Goal: Task Accomplishment & Management: Manage account settings

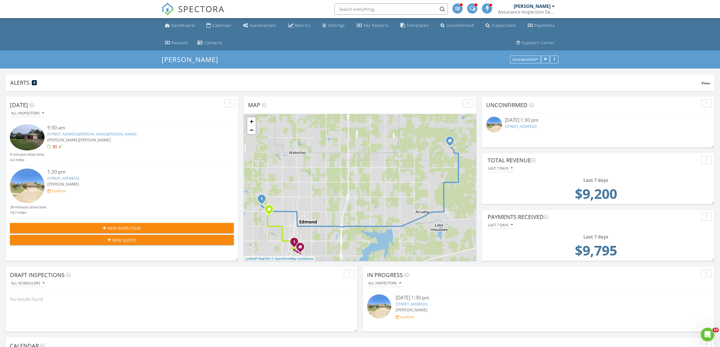
scroll to position [883, 732]
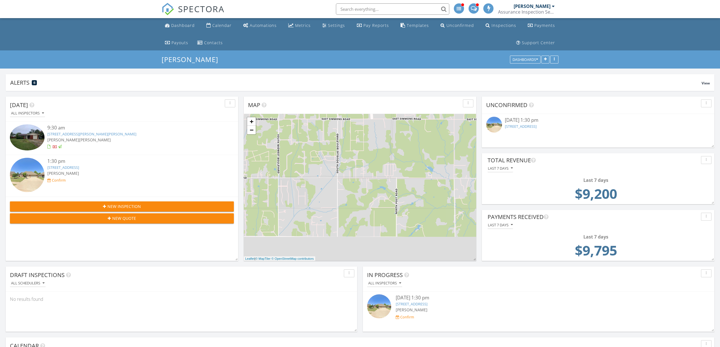
scroll to position [122, 233]
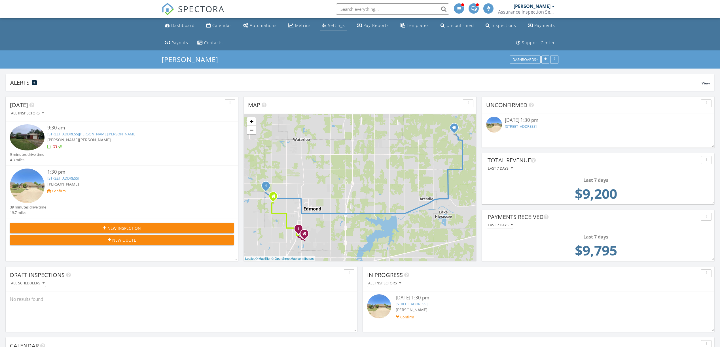
click at [330, 25] on div "Settings" at bounding box center [336, 25] width 17 height 5
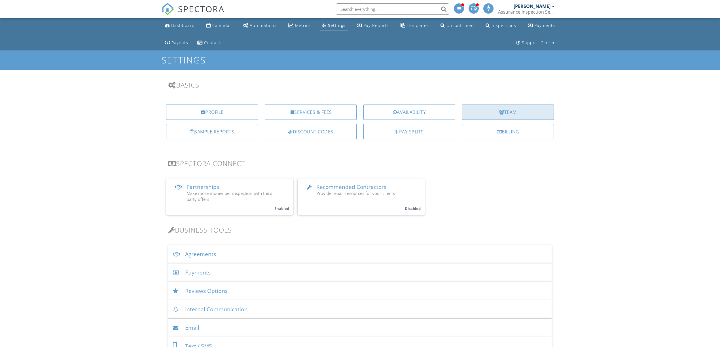
click at [507, 115] on div "Team" at bounding box center [508, 112] width 92 height 15
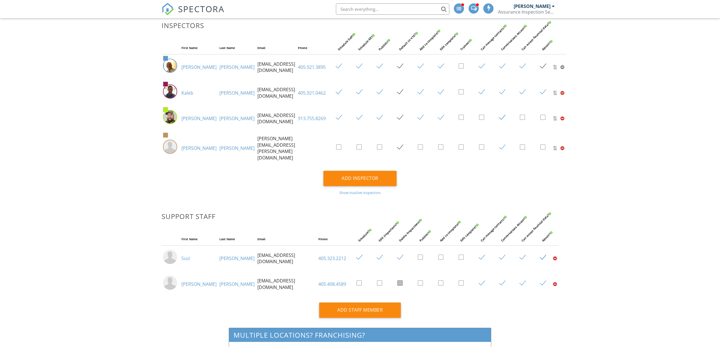
scroll to position [127, 0]
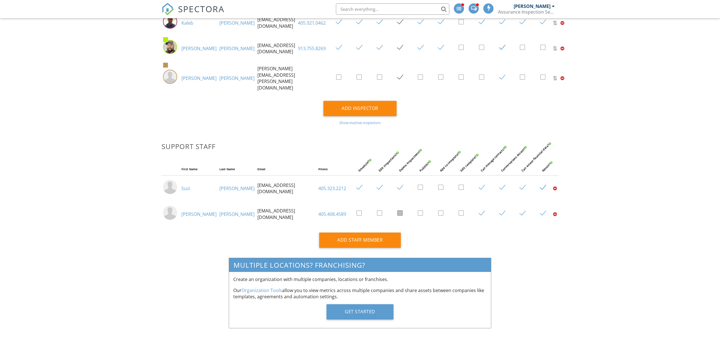
click at [187, 211] on link "Zack" at bounding box center [199, 214] width 35 height 6
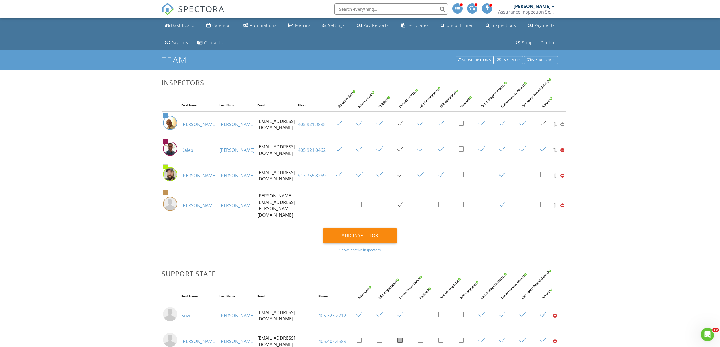
click at [186, 27] on div "Dashboard" at bounding box center [183, 25] width 24 height 5
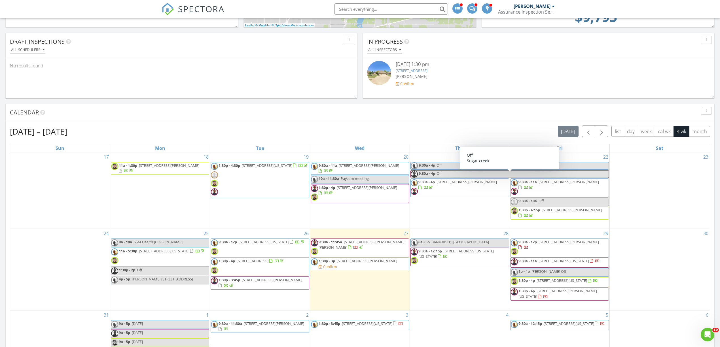
scroll to position [227, 0]
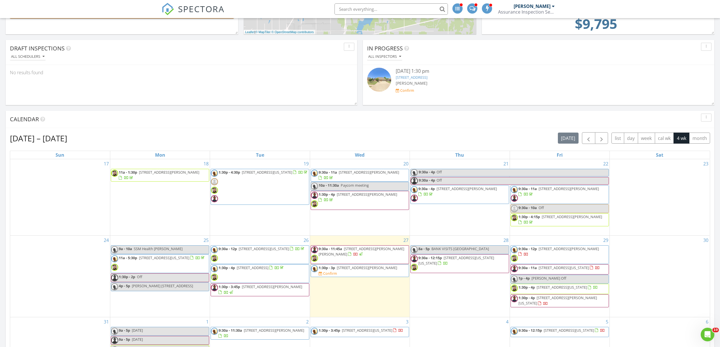
click at [407, 121] on div "Calendar" at bounding box center [356, 119] width 692 height 9
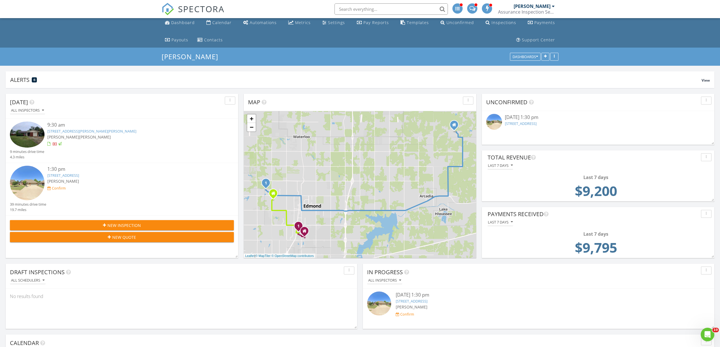
scroll to position [0, 0]
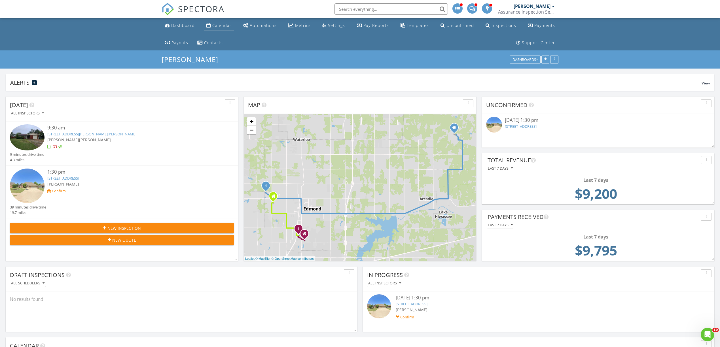
click at [215, 26] on div "Calendar" at bounding box center [221, 25] width 19 height 5
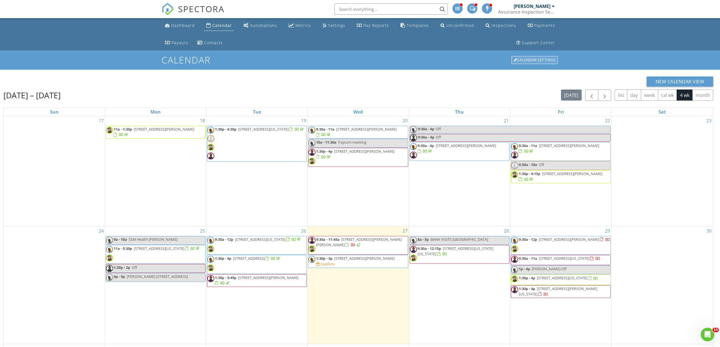
click at [542, 60] on div "Calendar Settings" at bounding box center [535, 60] width 47 height 8
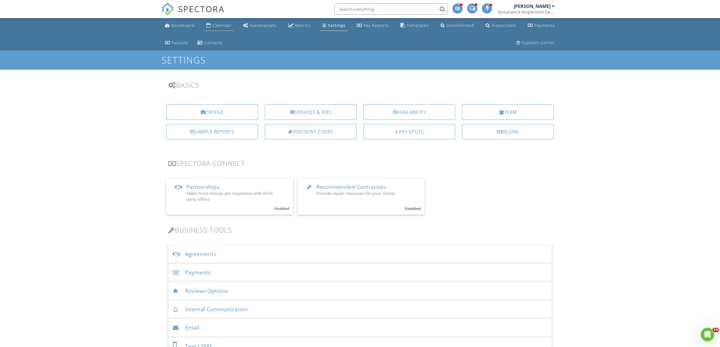
click at [222, 27] on div "Calendar" at bounding box center [221, 25] width 19 height 5
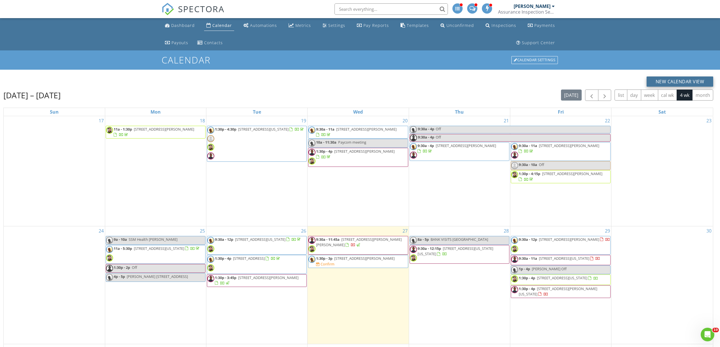
click at [681, 82] on button "New Calendar View" at bounding box center [680, 82] width 67 height 10
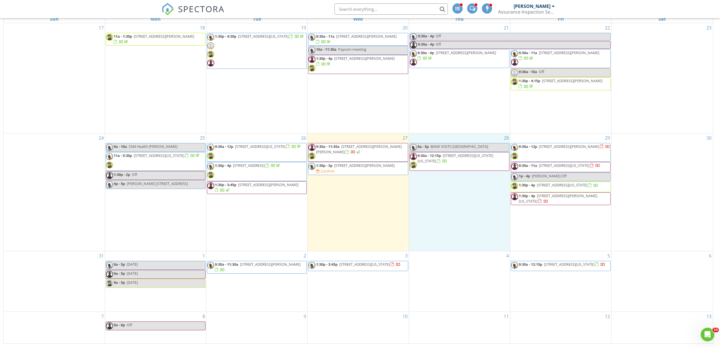
click at [492, 221] on div "28 8a - 5p BANK VISITS TULSA 9:30a - 12:15p 3713 S Oklahoma Ave, Oklahoma City …" at bounding box center [459, 193] width 101 height 118
drag, startPoint x: 492, startPoint y: 221, endPoint x: 541, endPoint y: 178, distance: 65.1
click at [541, 178] on span "Dale Off" at bounding box center [549, 176] width 35 height 5
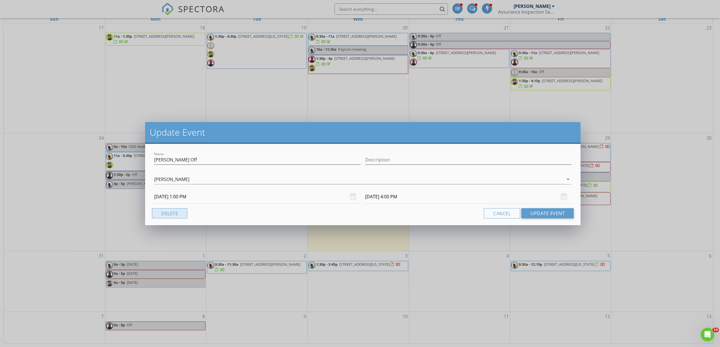
click at [172, 209] on button "Delete" at bounding box center [169, 213] width 35 height 10
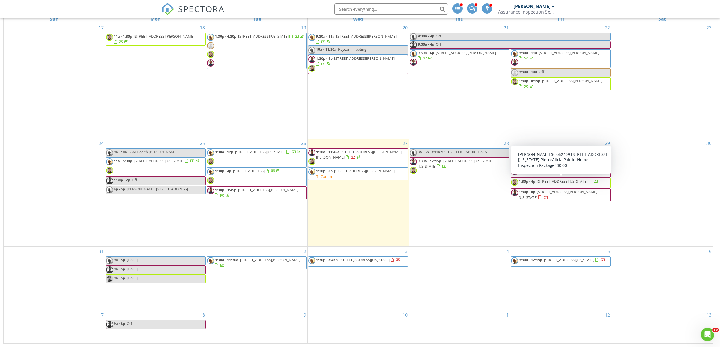
click at [552, 182] on span "2409 SW 91st St, Oklahoma City 73159" at bounding box center [562, 181] width 50 height 5
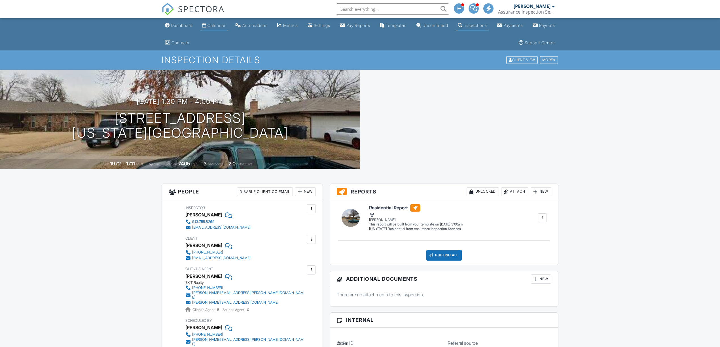
click at [217, 26] on div "Calendar" at bounding box center [217, 25] width 18 height 5
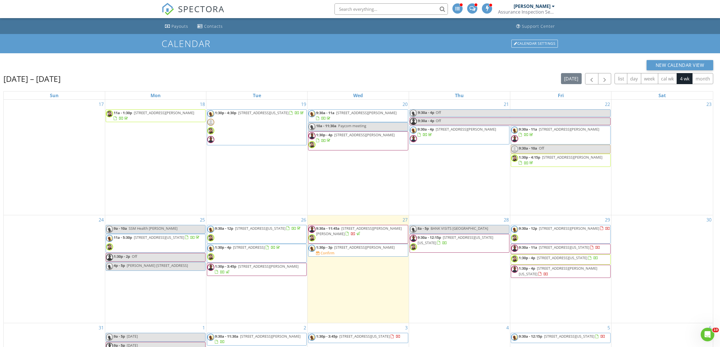
scroll to position [93, 0]
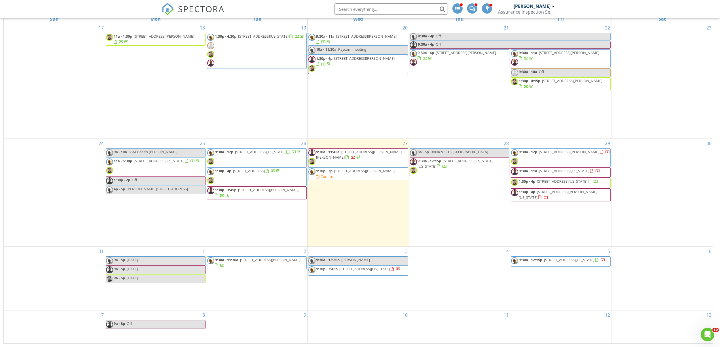
click at [337, 263] on span "9:30a - 12:30p" at bounding box center [328, 260] width 24 height 5
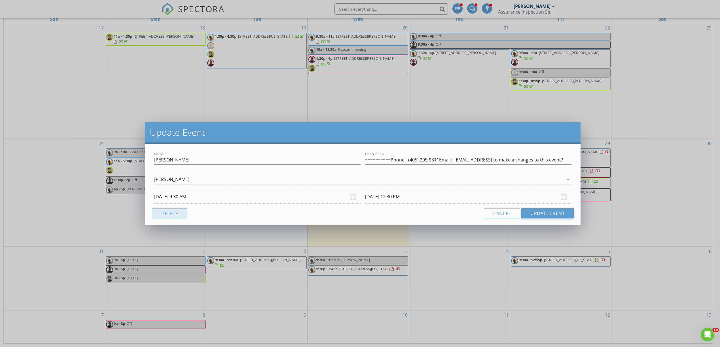
click at [169, 213] on button "Delete" at bounding box center [169, 213] width 35 height 10
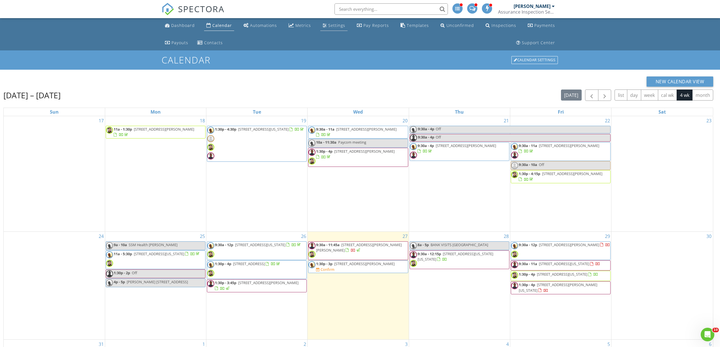
click at [335, 28] on div "Settings" at bounding box center [336, 25] width 17 height 5
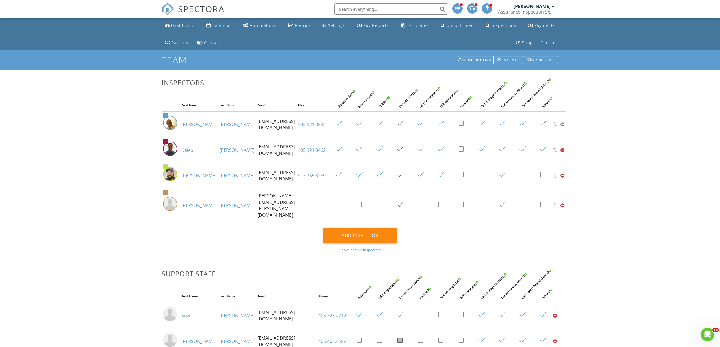
click at [340, 27] on div "Settings" at bounding box center [336, 25] width 17 height 5
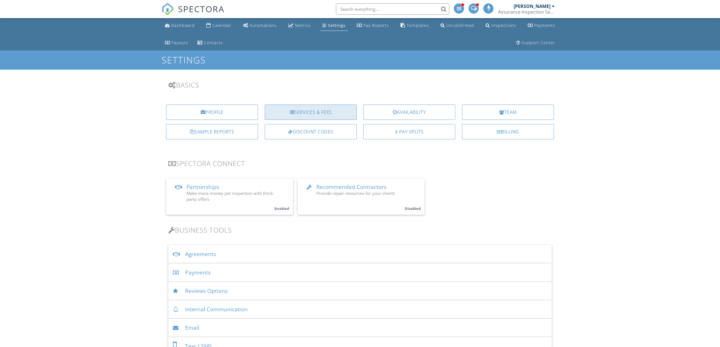
click at [312, 113] on div "Services & Fees" at bounding box center [311, 112] width 92 height 15
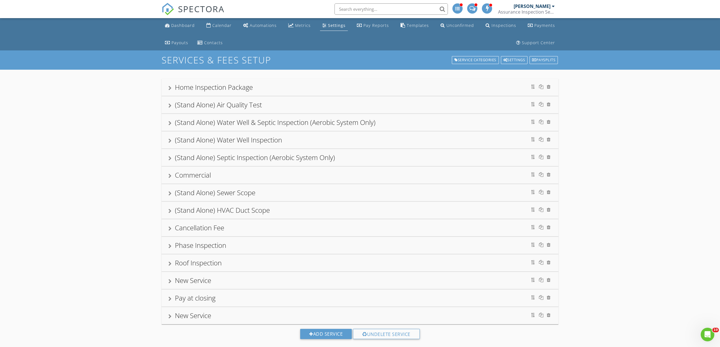
click at [201, 89] on div "Home Inspection Package" at bounding box center [214, 87] width 78 height 9
click at [169, 88] on div at bounding box center [169, 88] width 3 height 5
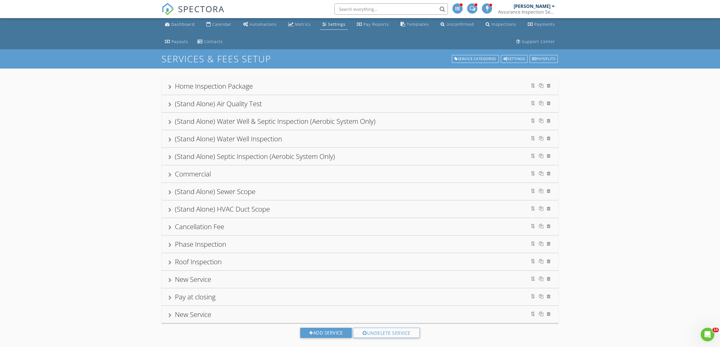
scroll to position [0, 0]
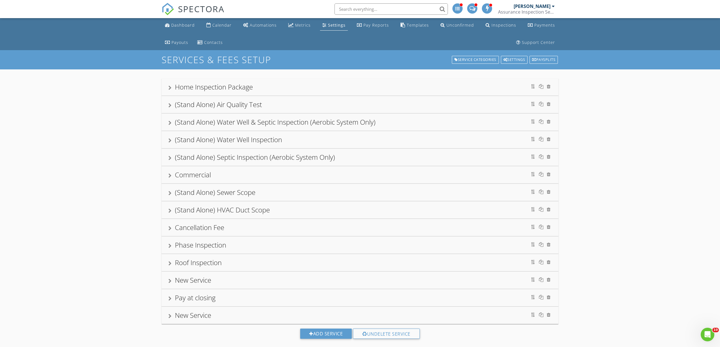
click at [170, 89] on div at bounding box center [169, 88] width 3 height 5
click at [196, 86] on div "Home Inspection Package" at bounding box center [214, 86] width 78 height 9
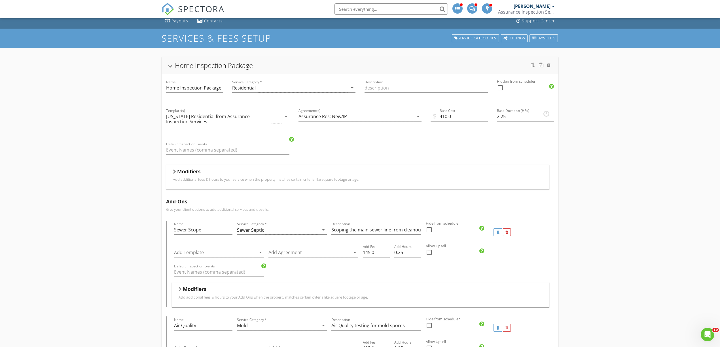
scroll to position [0, 0]
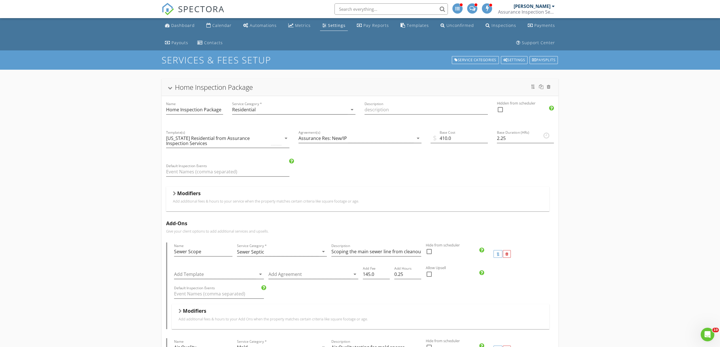
click at [168, 87] on div at bounding box center [170, 87] width 5 height 3
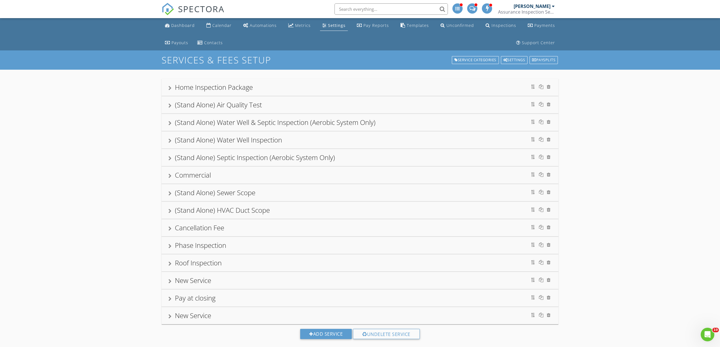
click at [338, 26] on div "Settings" at bounding box center [337, 25] width 18 height 5
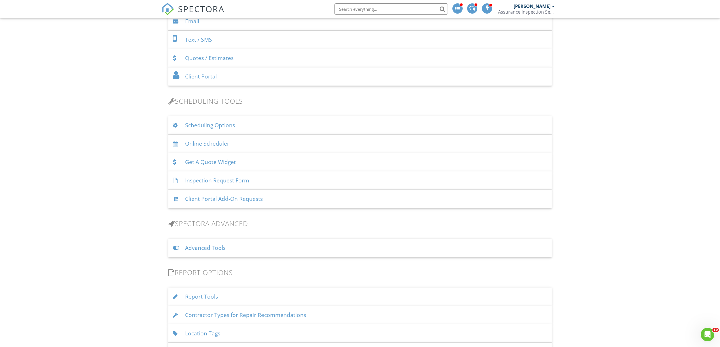
scroll to position [339, 0]
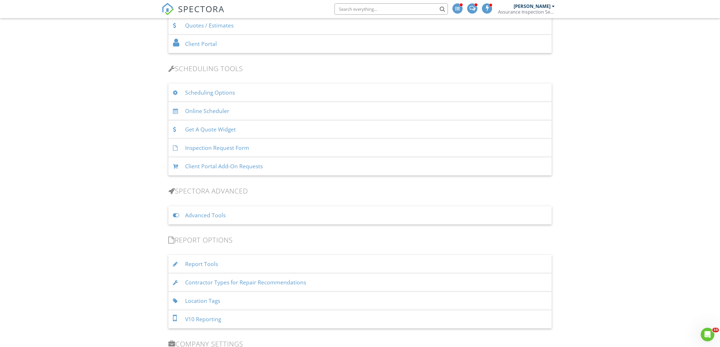
click at [236, 116] on div "Online Scheduler" at bounding box center [359, 111] width 383 height 18
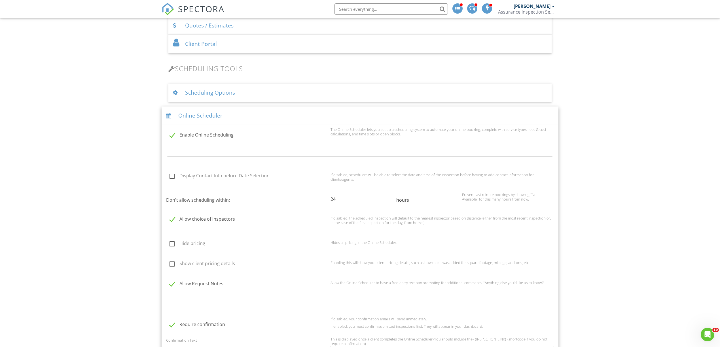
click at [192, 121] on div "Online Scheduler" at bounding box center [360, 116] width 397 height 18
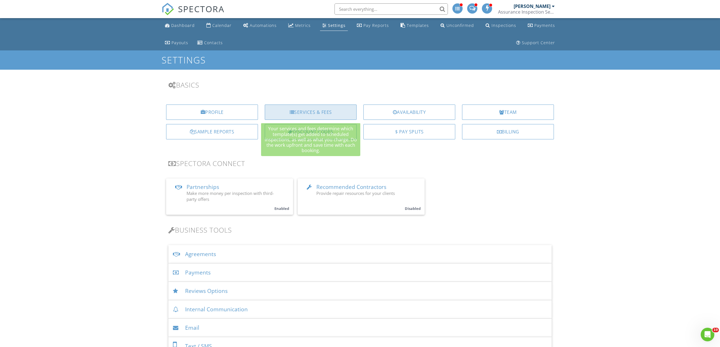
click at [298, 117] on div "Services & Fees" at bounding box center [311, 112] width 92 height 15
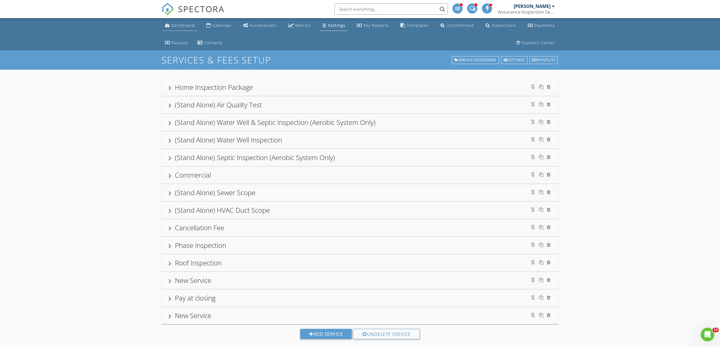
click at [184, 25] on div "Dashboard" at bounding box center [183, 25] width 24 height 5
